Goal: Information Seeking & Learning: Learn about a topic

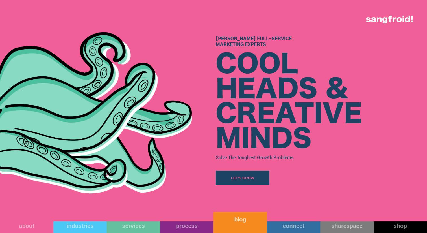
click at [234, 224] on link "blog" at bounding box center [240, 222] width 53 height 21
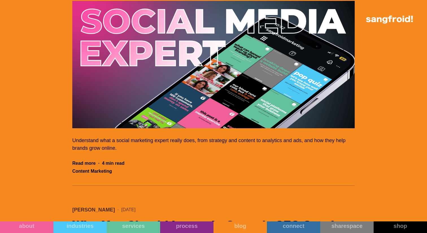
scroll to position [560, 0]
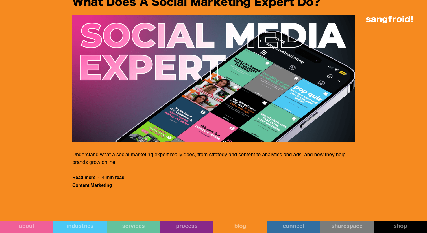
click at [236, 93] on img "Filter 5" at bounding box center [213, 78] width 283 height 127
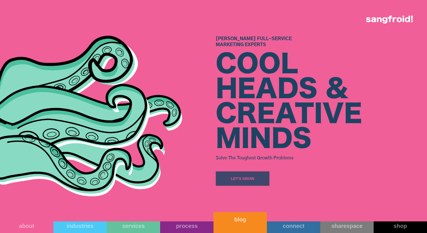
click at [228, 221] on div "blog" at bounding box center [240, 219] width 53 height 7
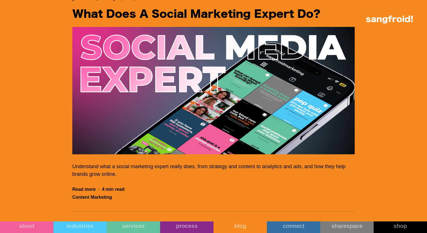
scroll to position [536, 0]
